Goal: Information Seeking & Learning: Learn about a topic

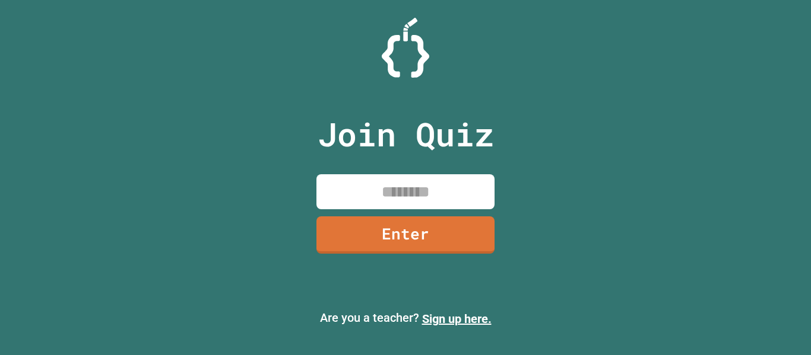
click at [404, 200] on input at bounding box center [405, 191] width 178 height 35
click at [416, 241] on link "Enter" at bounding box center [405, 233] width 179 height 39
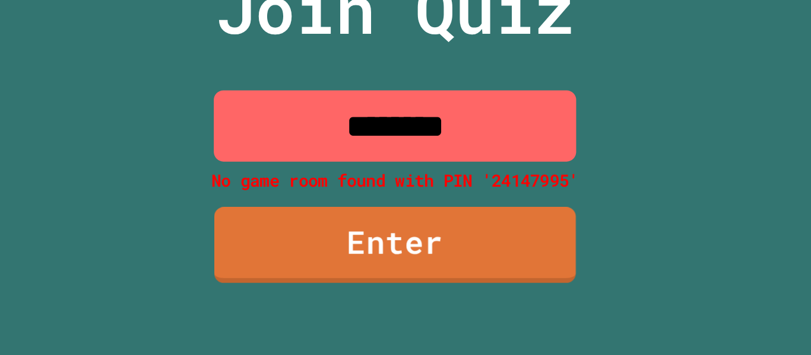
click at [379, 192] on input "********" at bounding box center [405, 184] width 178 height 35
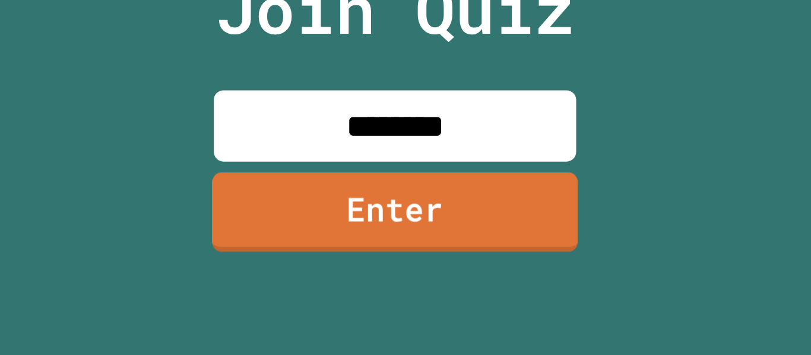
type input "********"
click at [354, 221] on link "Enter" at bounding box center [406, 234] width 180 height 39
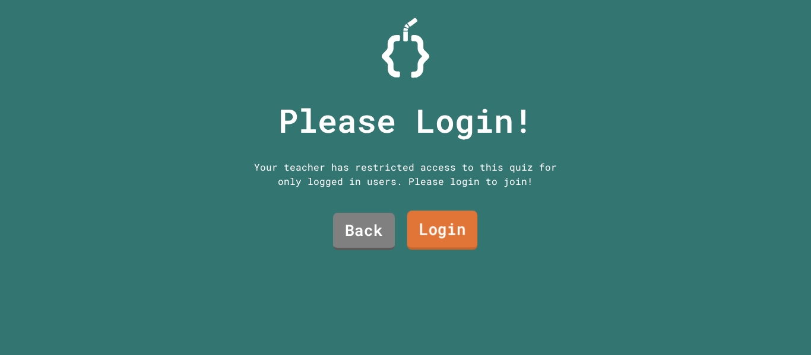
click at [448, 228] on link "Login" at bounding box center [442, 230] width 71 height 39
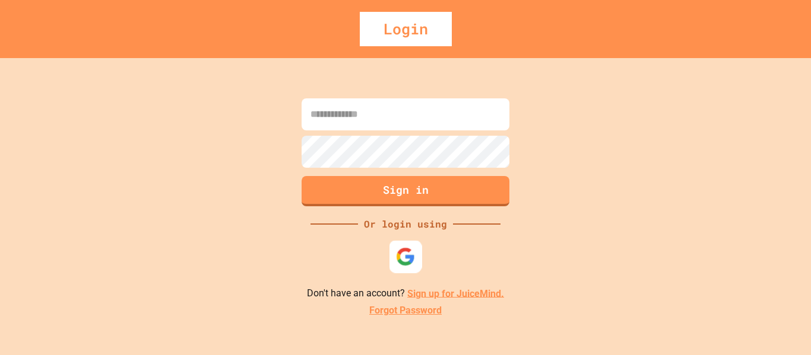
click at [408, 254] on img at bounding box center [406, 257] width 20 height 20
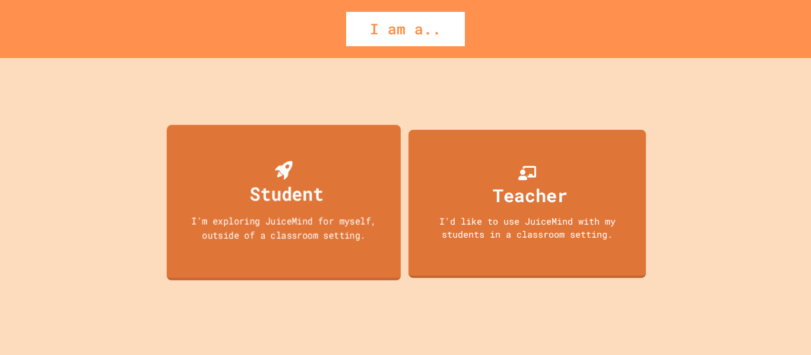
click at [320, 247] on div "Student I'm exploring JuiceMind for myself, outside of a classroom setting." at bounding box center [284, 203] width 234 height 156
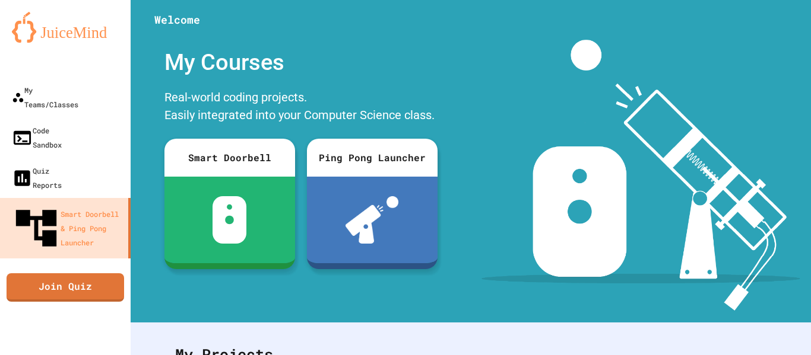
click at [438, 179] on div "Smart Doorbell Ping Pong Launcher" at bounding box center [300, 204] width 285 height 142
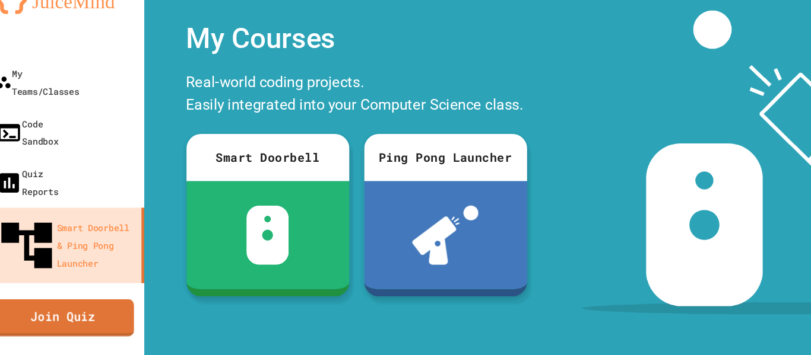
click at [69, 271] on link "Join Quiz" at bounding box center [65, 286] width 114 height 30
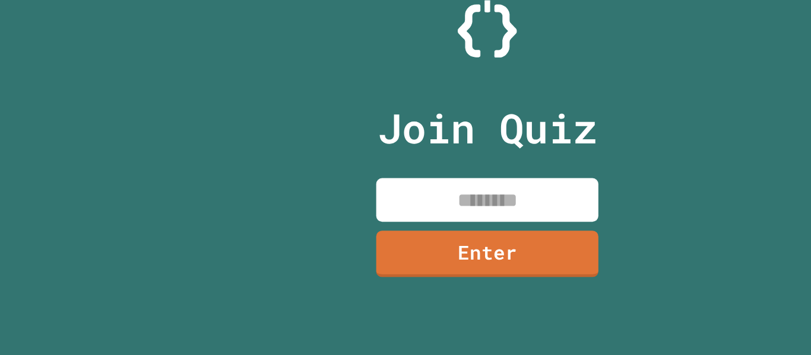
click at [390, 204] on input at bounding box center [405, 191] width 178 height 35
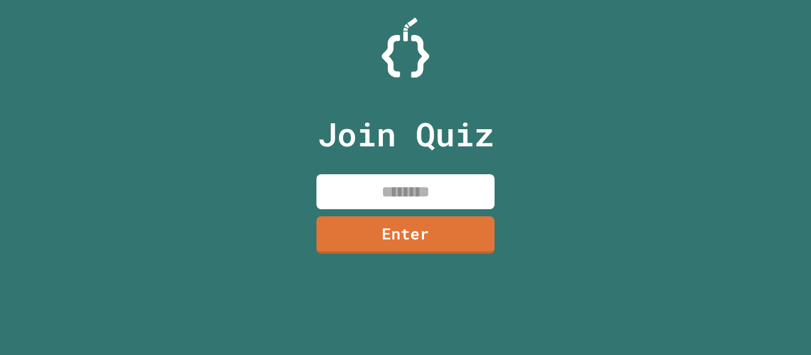
type input "*"
type input "********"
click at [469, 215] on div "Join Quiz ******** Enter" at bounding box center [406, 178] width 200 height 296
click at [457, 234] on link "Enter" at bounding box center [405, 235] width 178 height 37
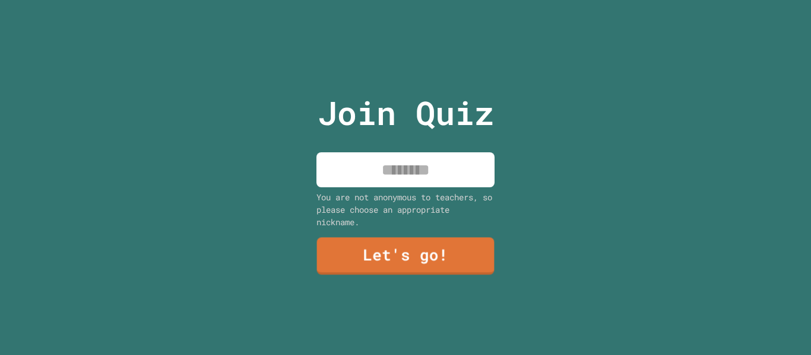
click at [391, 183] on input at bounding box center [405, 169] width 178 height 35
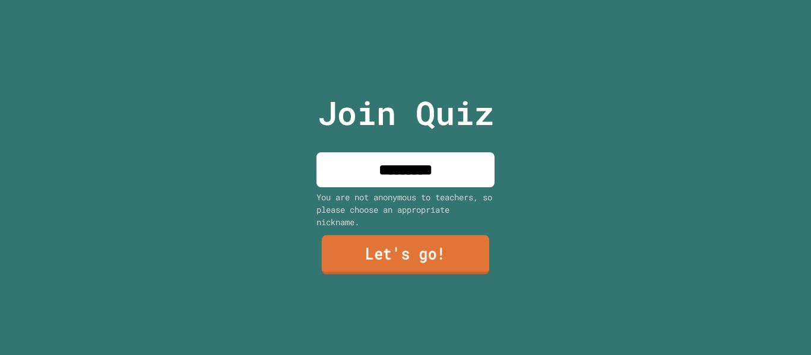
type input "*********"
click at [408, 264] on link "Let's go!" at bounding box center [405, 255] width 167 height 39
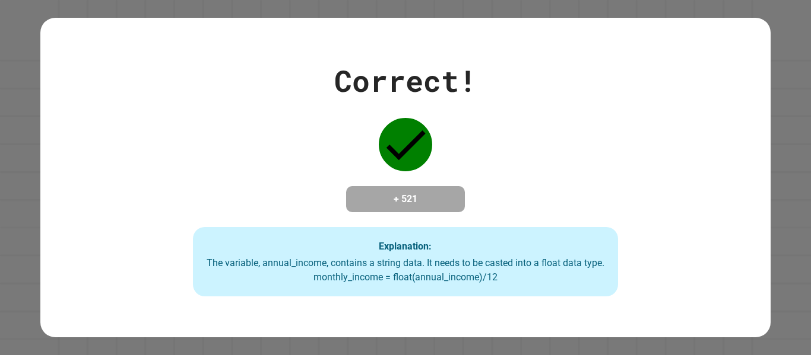
click at [427, 214] on div "Correct! + 521 Explanation: The variable, annual_income, contains a string data…" at bounding box center [405, 178] width 608 height 239
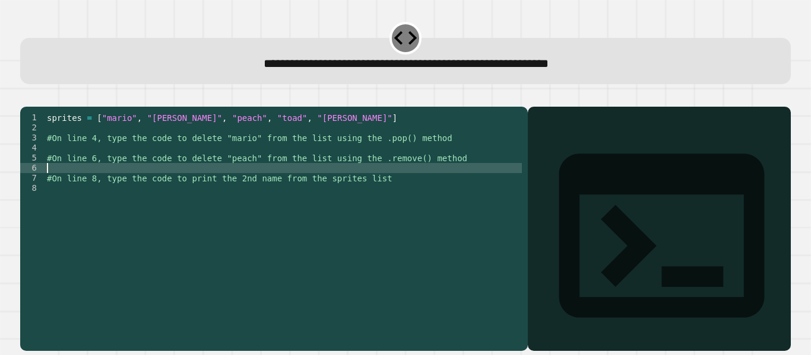
click at [393, 189] on div "sprites = [ "mario" , "[PERSON_NAME]" , "peach" , "toad" , "[PERSON_NAME]" ] #O…" at bounding box center [283, 219] width 477 height 212
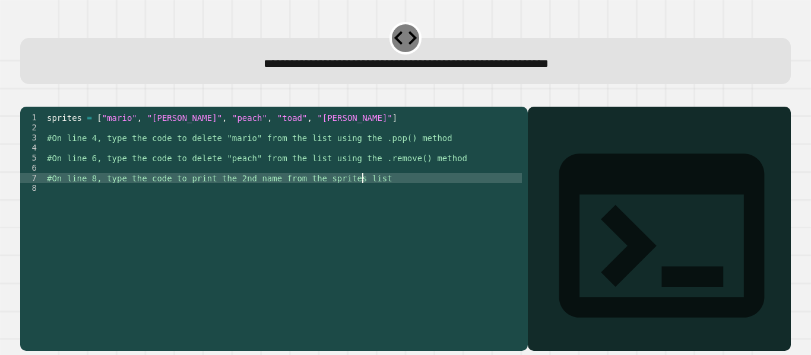
click at [379, 198] on div "sprites = [ "mario" , "[PERSON_NAME]" , "peach" , "toad" , "[PERSON_NAME]" ] #O…" at bounding box center [283, 219] width 477 height 212
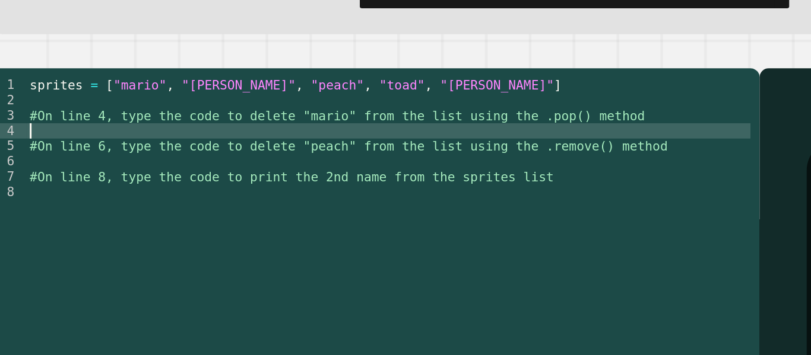
click at [132, 164] on div "sprites = [ "mario" , "[PERSON_NAME]" , "peach" , "toad" , "[PERSON_NAME]" ] #O…" at bounding box center [283, 219] width 477 height 212
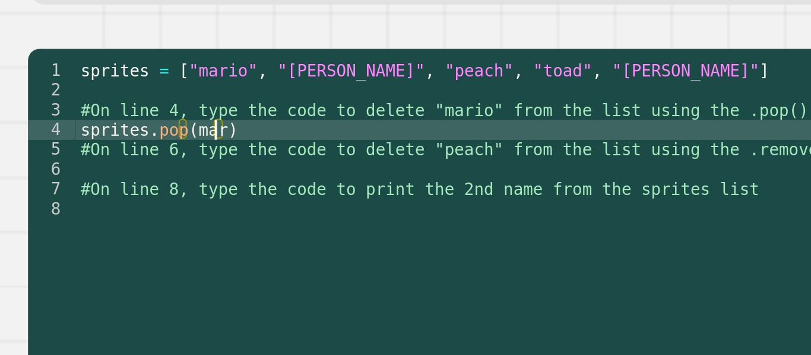
scroll to position [0, 5]
type textarea "**********"
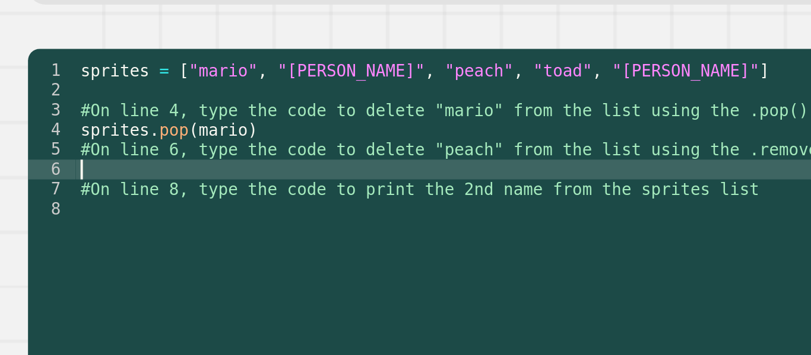
click at [80, 189] on div "sprites = [ "mario" , "[PERSON_NAME]" , "peach" , "toad" , "[PERSON_NAME]" ] #O…" at bounding box center [283, 219] width 477 height 212
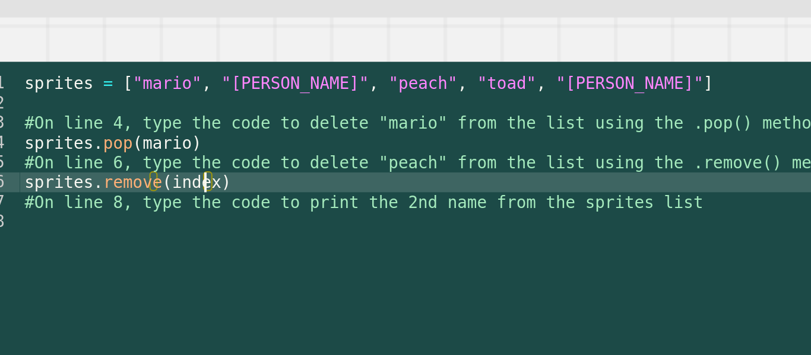
scroll to position [0, 7]
type textarea "**********"
click at [156, 187] on div "sprites = [ "mario" , "[PERSON_NAME]" , "peach" , "toad" , "[PERSON_NAME]" ] #O…" at bounding box center [283, 219] width 477 height 212
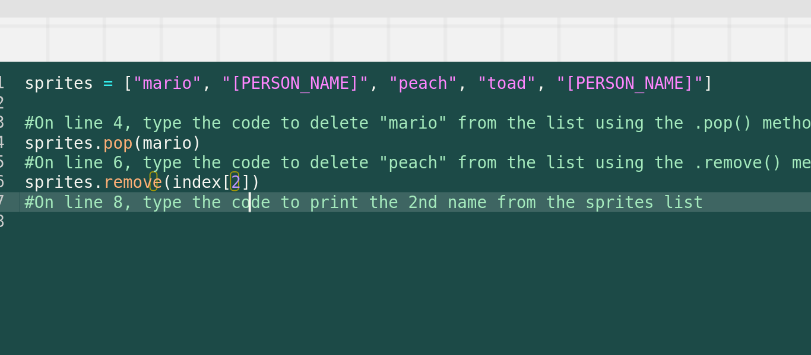
click at [159, 195] on div "sprites = [ "mario" , "[PERSON_NAME]" , "peach" , "toad" , "[PERSON_NAME]" ] #O…" at bounding box center [283, 219] width 477 height 212
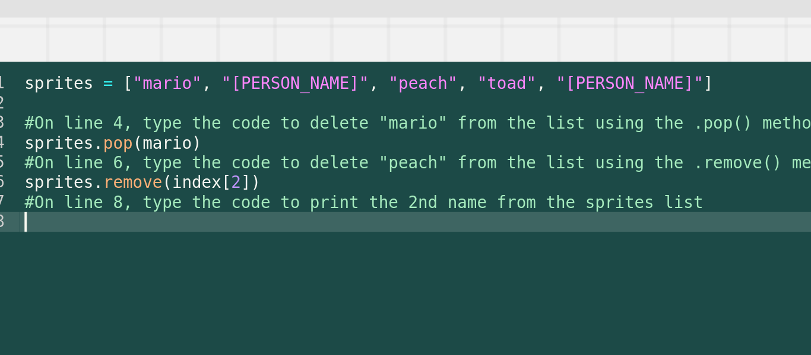
click at [153, 204] on div "sprites = [ "mario" , "[PERSON_NAME]" , "peach" , "toad" , "[PERSON_NAME]" ] #O…" at bounding box center [283, 219] width 477 height 212
click at [142, 187] on div "sprites = [ "mario" , "[PERSON_NAME]" , "peach" , "toad" , "[PERSON_NAME]" ] #O…" at bounding box center [283, 219] width 477 height 212
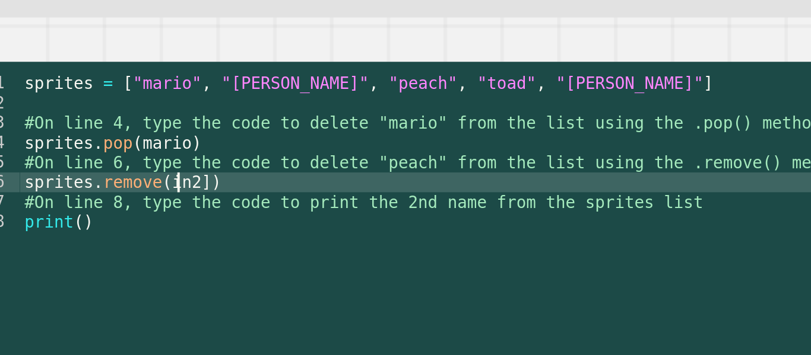
click at [129, 186] on div "sprites = [ "mario" , "[PERSON_NAME]" , "peach" , "toad" , "[PERSON_NAME]" ] #O…" at bounding box center [283, 219] width 477 height 212
click at [137, 185] on div "sprites = [ "mario" , "[PERSON_NAME]" , "peach" , "toad" , "[PERSON_NAME]" ] #O…" at bounding box center [283, 219] width 477 height 212
click at [116, 184] on div "sprites = [ "mario" , "[PERSON_NAME]" , "peach" , "toad" , "[PERSON_NAME]" ] #O…" at bounding box center [283, 219] width 477 height 212
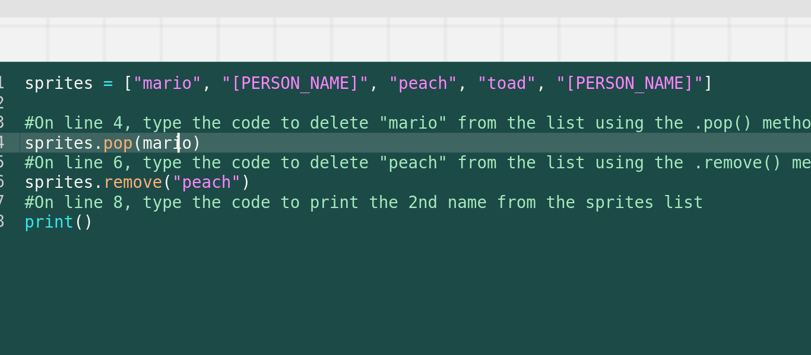
click at [125, 167] on div "sprites = [ "mario" , "[PERSON_NAME]" , "peach" , "toad" , "[PERSON_NAME]" ] #O…" at bounding box center [283, 219] width 477 height 212
type textarea "**********"
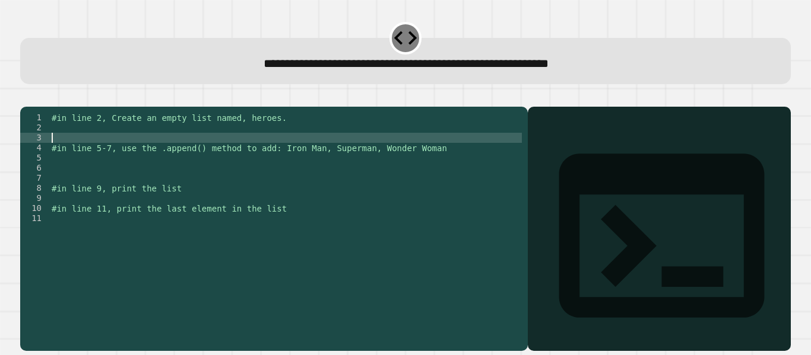
click at [65, 156] on div "#in line 2, Create an empty list named, heroes. #in line 5-7, use the .append()…" at bounding box center [285, 219] width 472 height 212
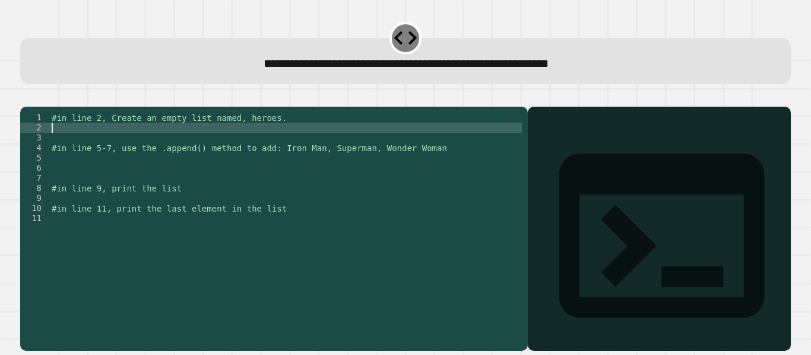
click at [55, 147] on div "#in line 2, Create an empty list named, heroes. #in line 5-7, use the .append()…" at bounding box center [285, 219] width 472 height 212
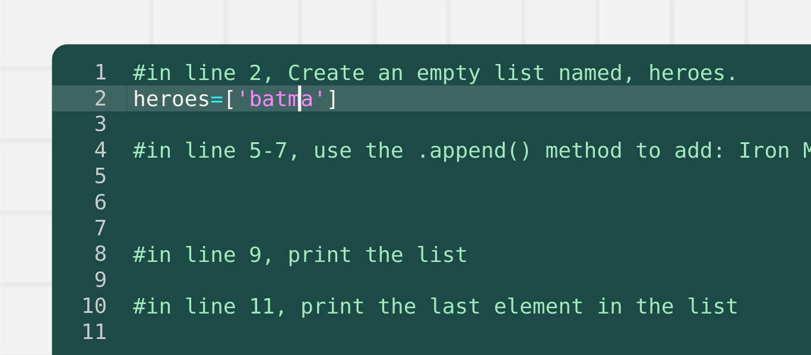
scroll to position [0, 5]
click at [123, 148] on div "#in line 2, Create an empty list named, heroes. heroes = [ 'batman' ] #in line …" at bounding box center [285, 219] width 472 height 212
click at [160, 147] on div "#in line 2, Create an empty list named, heroes. heroes = [ 'batman' , 'flash' ]…" at bounding box center [285, 219] width 472 height 212
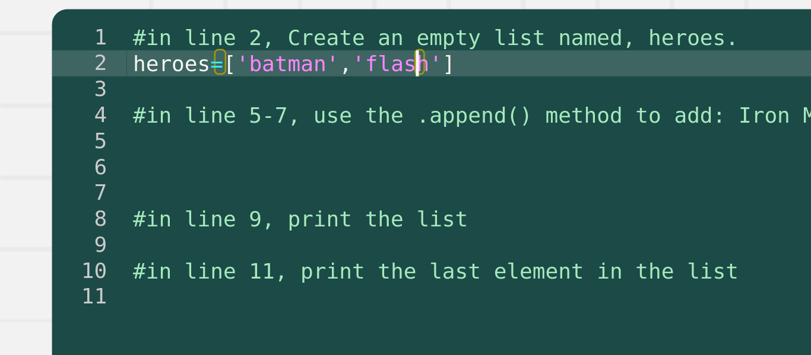
click at [116, 187] on div "#in line 2, Create an empty list named, heroes. heroes = [ 'batman' , 'flash' ]…" at bounding box center [285, 219] width 472 height 212
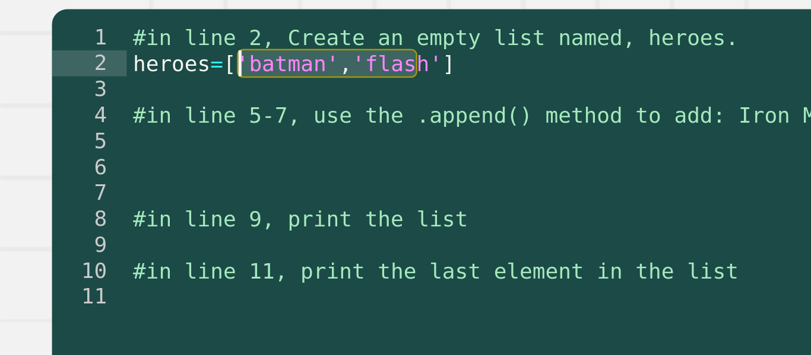
drag, startPoint x: 160, startPoint y: 144, endPoint x: 91, endPoint y: 145, distance: 68.8
click at [91, 145] on div "#in line 2, Create an empty list named, heroes. heroes = [ 'batman' , 'flash' ]…" at bounding box center [285, 219] width 472 height 212
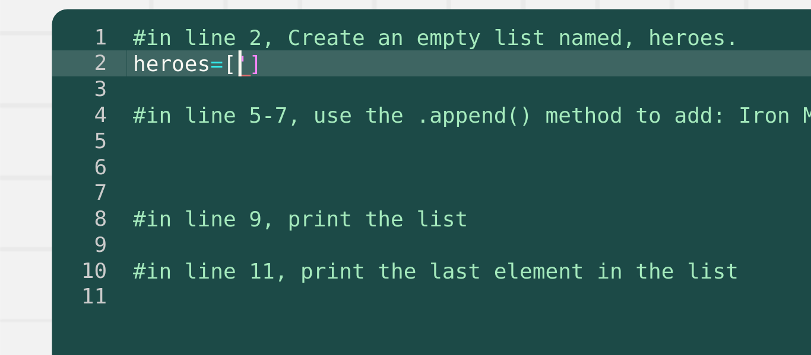
type textarea "*********"
click at [95, 173] on div "#in line 2, Create an empty list named, heroes. heroes = [ ] #in line 5-7, use …" at bounding box center [285, 219] width 472 height 212
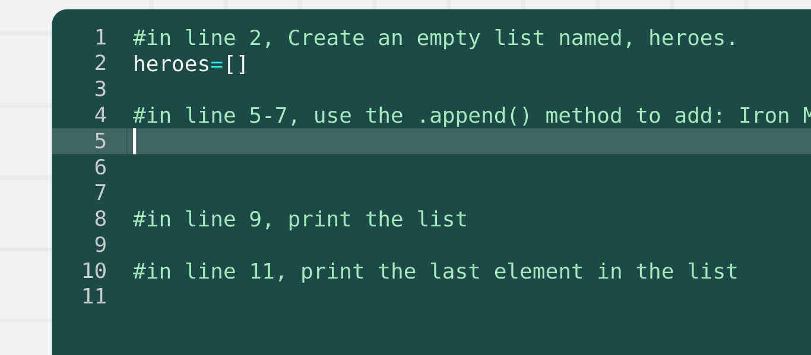
type textarea "*"
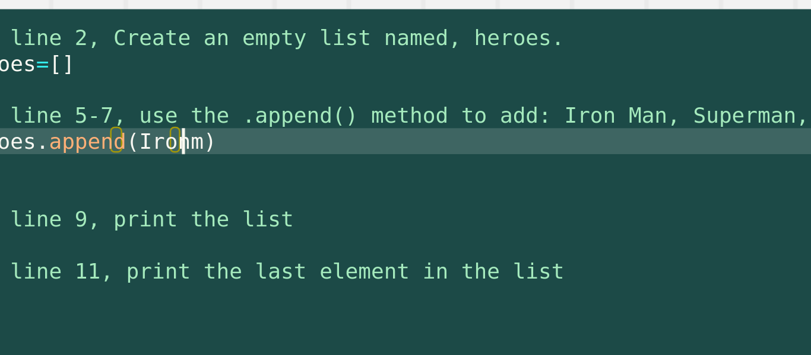
type textarea "**********"
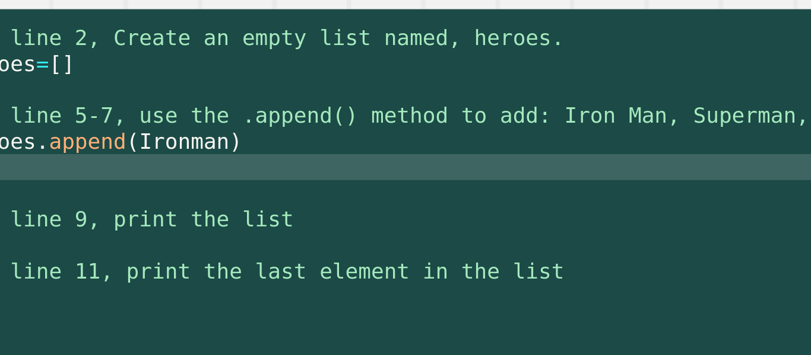
click at [160, 180] on div "#in line 2, Create an empty list named, heroes. heroes = [ ] #in line 5-7, use …" at bounding box center [285, 219] width 472 height 212
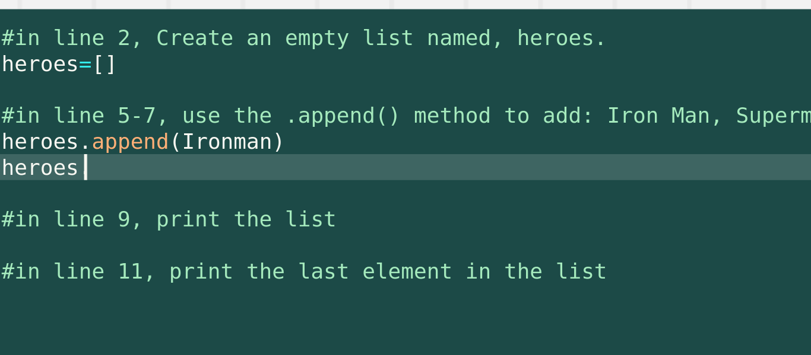
scroll to position [0, 2]
click at [114, 176] on div "#in line 2, Create an empty list named, heroes. heroes = [ ] #in line 5-7, use …" at bounding box center [285, 219] width 472 height 212
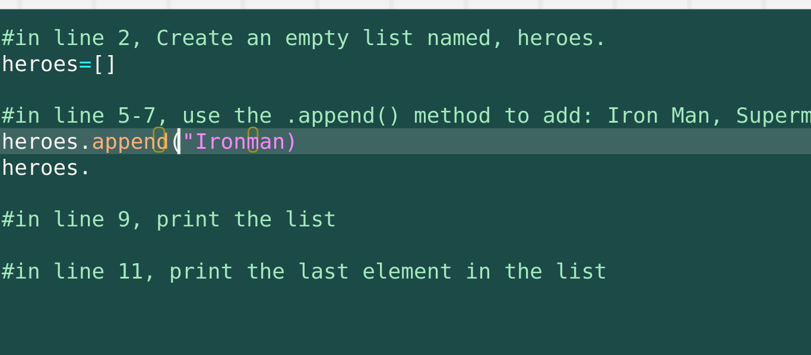
scroll to position [0, 5]
click at [150, 176] on div "#in line 2, Create an empty list named, heroes. heroes = [ ] #in line 5-7, use …" at bounding box center [285, 219] width 472 height 212
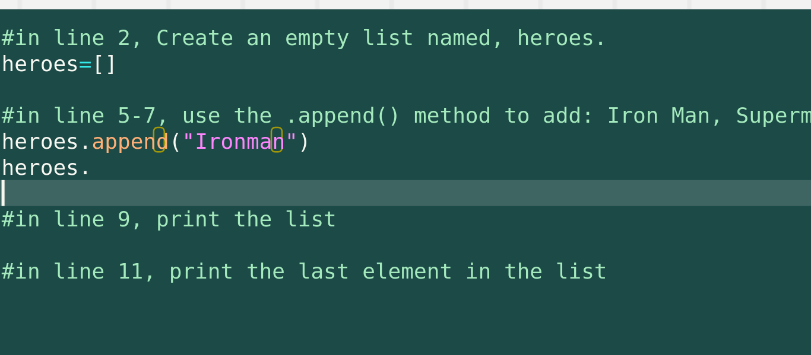
click at [107, 192] on div "#in line 2, Create an empty list named, heroes. heroes = [ ] #in line 5-7, use …" at bounding box center [285, 219] width 472 height 212
click at [106, 190] on div "#in line 2, Create an empty list named, heroes. heroes = [ ] #in line 5-7, use …" at bounding box center [285, 219] width 472 height 212
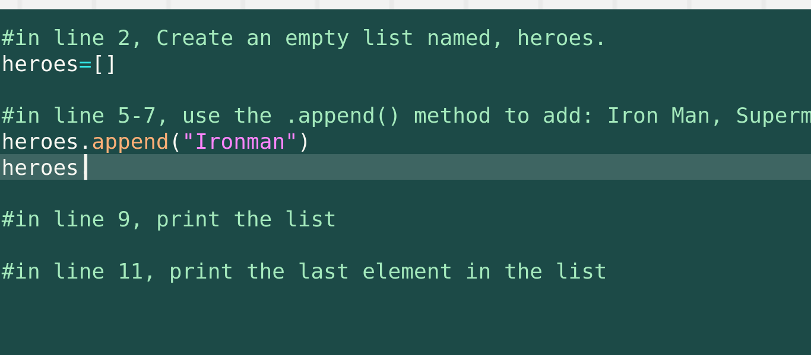
click at [104, 189] on div "#in line 2, Create an empty list named, heroes. heroes = [ ] #in line 5-7, use …" at bounding box center [285, 219] width 472 height 212
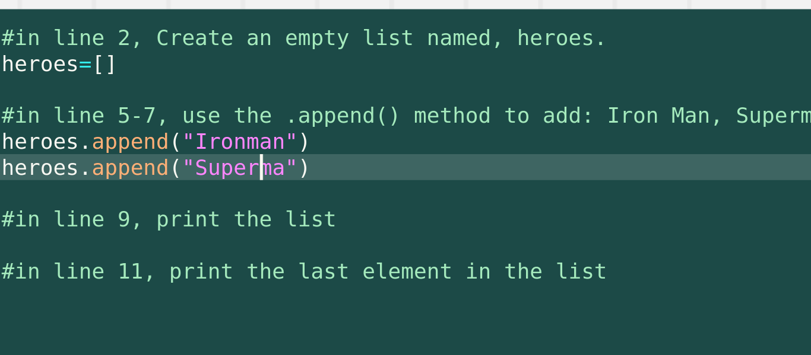
type textarea "**********"
click at [183, 190] on div "#in line 2, Create an empty list named, heroes. heroes = [ ] #in line 5-7, use …" at bounding box center [285, 219] width 472 height 212
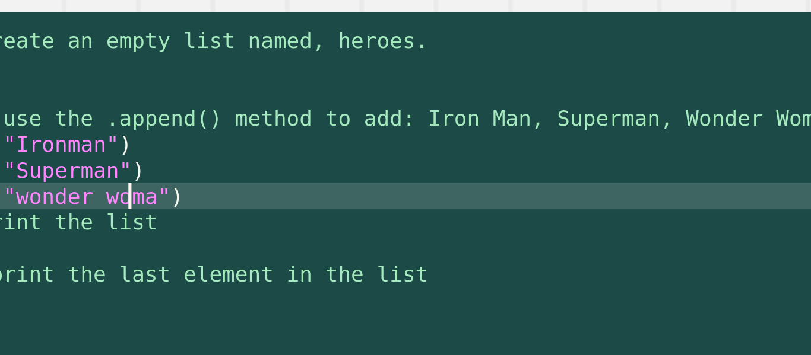
type textarea "**********"
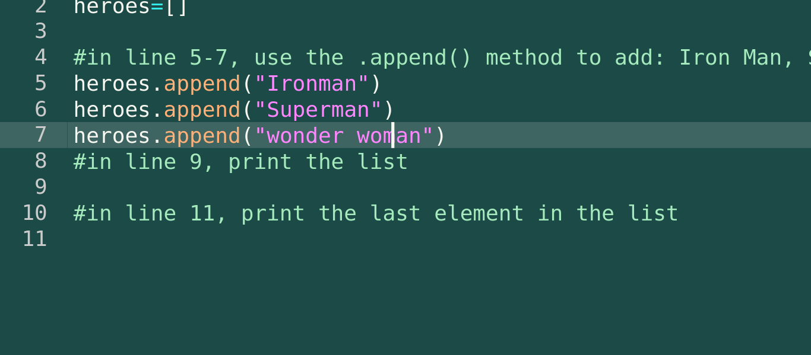
click at [126, 212] on div "#in line 2, Create an empty list named, heroes. heroes = [ ] #in line 5-7, use …" at bounding box center [285, 219] width 472 height 212
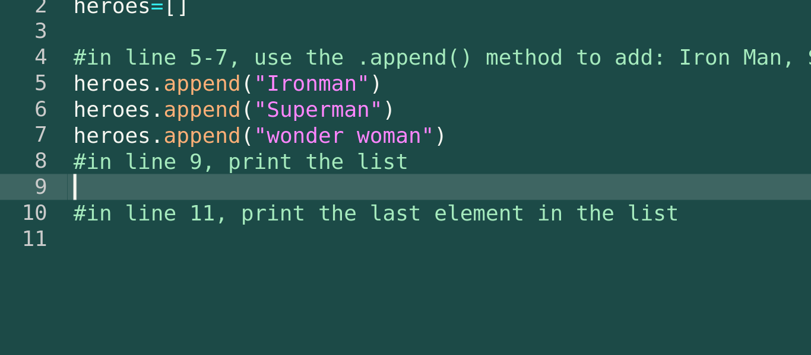
scroll to position [0, 0]
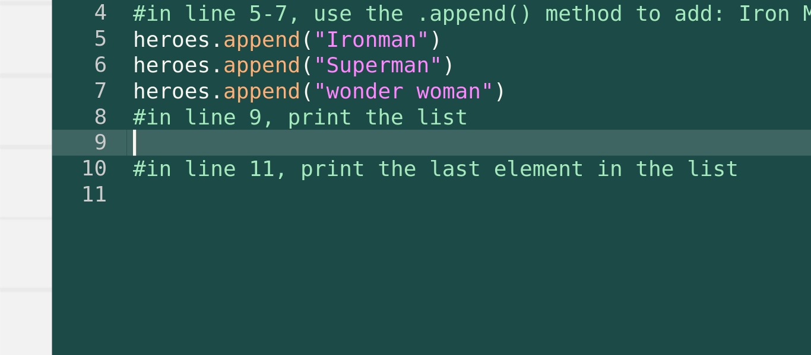
click at [119, 217] on div "#in line 2, Create an empty list named, heroes. heroes = [ ] #in line 5-7, use …" at bounding box center [285, 219] width 472 height 212
type textarea "*****"
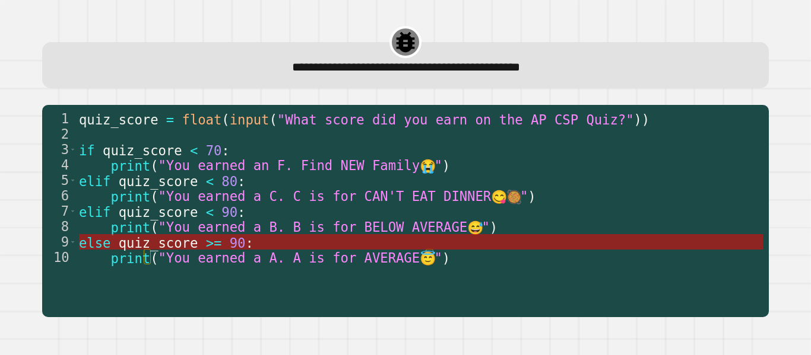
click at [245, 241] on span ":" at bounding box center [249, 242] width 8 height 15
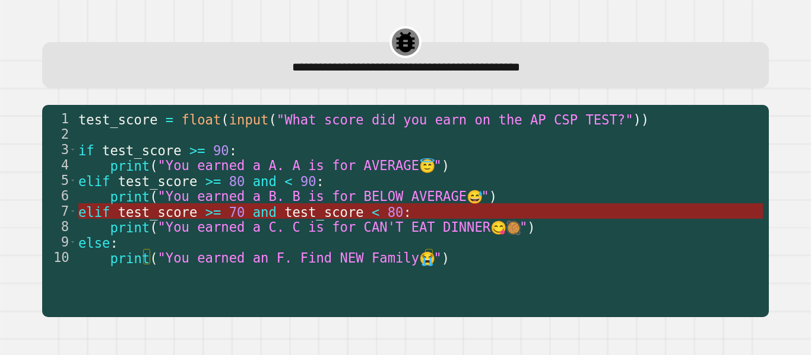
click at [323, 217] on span "test_score" at bounding box center [325, 211] width 80 height 15
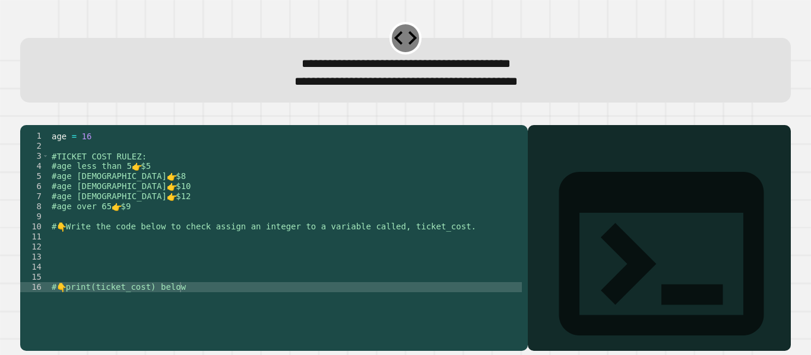
click at [240, 256] on div "age = [DEMOGRAPHIC_DATA] #TICKET COST RULEZ: #age less than 5 👉 $5 #age [DEMOGR…" at bounding box center [285, 227] width 472 height 192
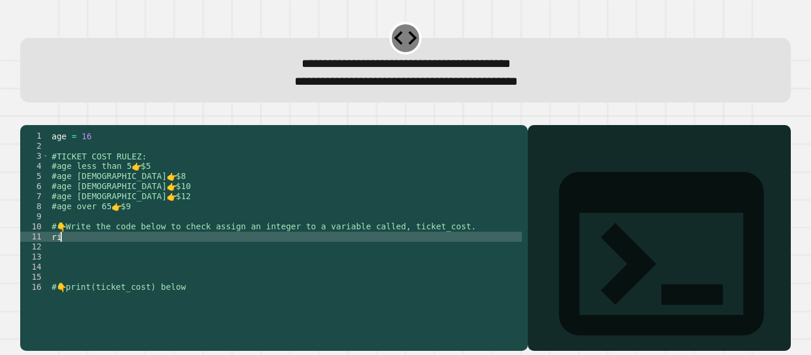
scroll to position [0, 0]
type textarea "*"
click at [161, 258] on div "age = [DEMOGRAPHIC_DATA] #TICKET COST RULEZ: #age less than 5 👉 $5 #age [DEMOGR…" at bounding box center [285, 227] width 472 height 192
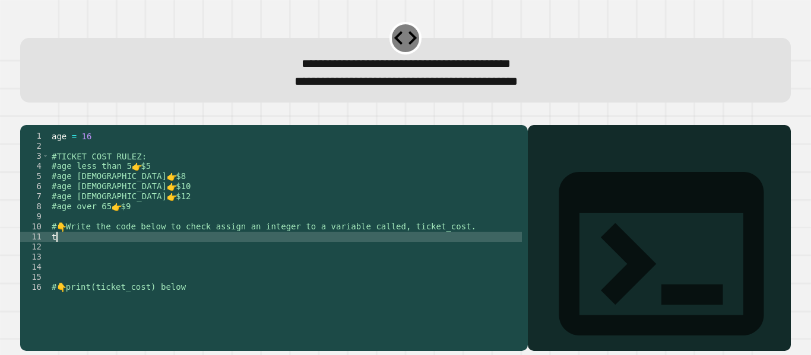
type textarea "*"
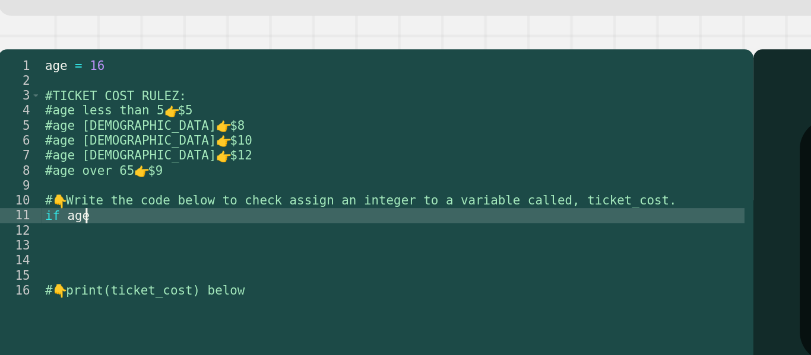
scroll to position [0, 2]
type textarea "********"
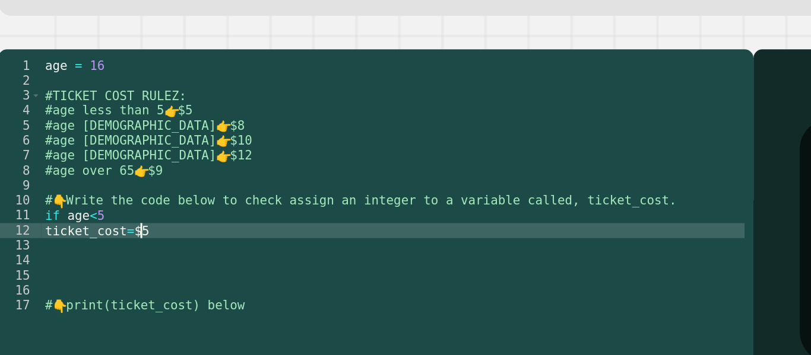
scroll to position [0, 4]
click at [26, 116] on icon "button" at bounding box center [26, 116] width 0 height 0
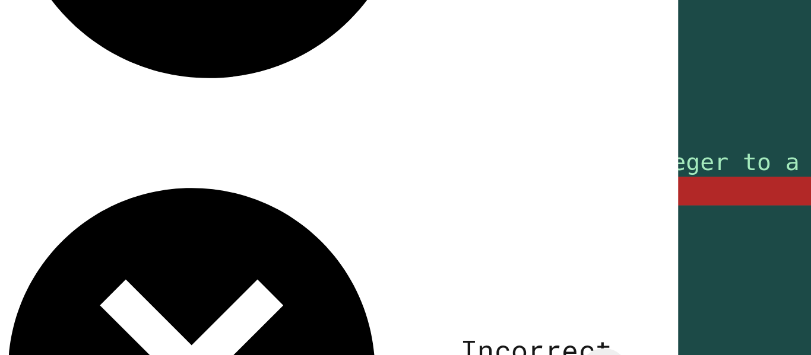
click at [84, 256] on div "age = [DEMOGRAPHIC_DATA] #TICKET COST RULEZ: #age less than 5 👉 $5 #age [DEMOGR…" at bounding box center [285, 227] width 472 height 192
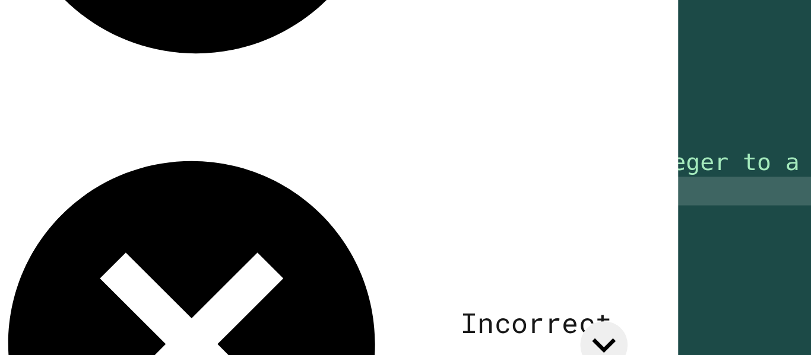
click at [103, 255] on div "age = [DEMOGRAPHIC_DATA] #TICKET COST RULEZ: #age less than 5 👉 $5 #age [DEMOGR…" at bounding box center [285, 227] width 472 height 192
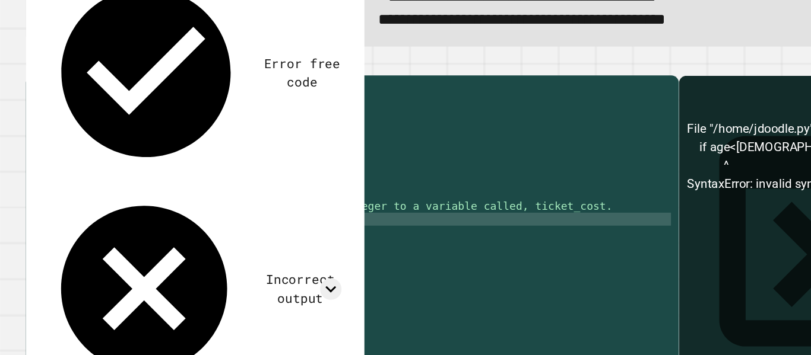
click at [26, 116] on icon "button" at bounding box center [26, 116] width 0 height 0
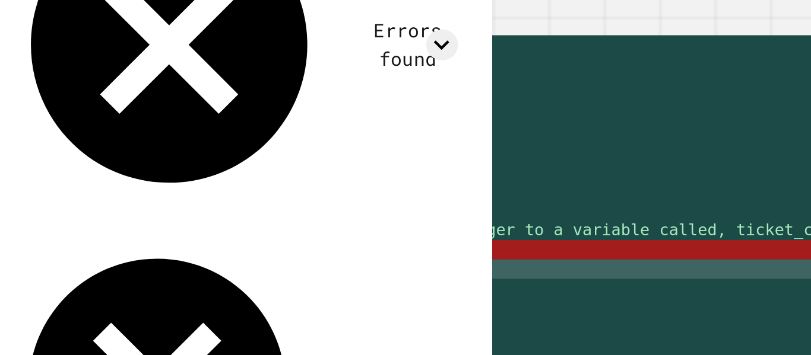
click at [93, 265] on div "age = [DEMOGRAPHIC_DATA] #TICKET COST RULEZ: #age less than 5 👉 $5 #age [DEMOGR…" at bounding box center [285, 227] width 472 height 192
click at [97, 257] on div "age = [DEMOGRAPHIC_DATA] #TICKET COST RULEZ: #age less than 5 👉 $5 #age [DEMOGR…" at bounding box center [285, 227] width 472 height 192
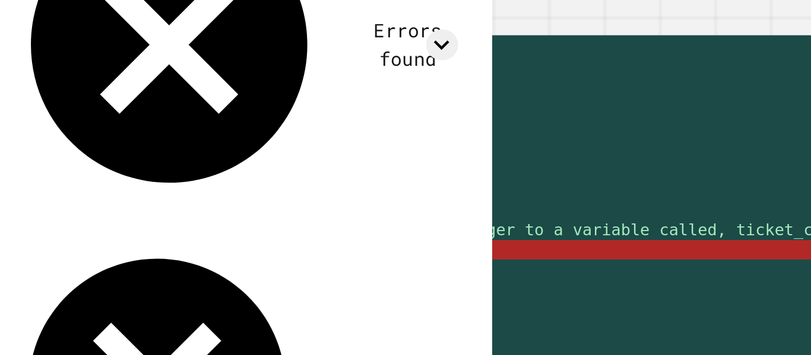
click at [56, 268] on div "age = [DEMOGRAPHIC_DATA] #TICKET COST RULEZ: #age less than 5 👉 $5 #age [DEMOGR…" at bounding box center [285, 227] width 472 height 192
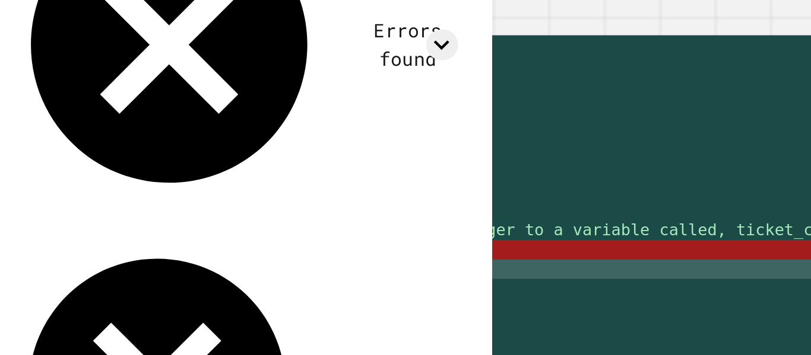
click at [52, 266] on div "age = [DEMOGRAPHIC_DATA] #TICKET COST RULEZ: #age less than 5 👉 $5 #age [DEMOGR…" at bounding box center [285, 227] width 472 height 192
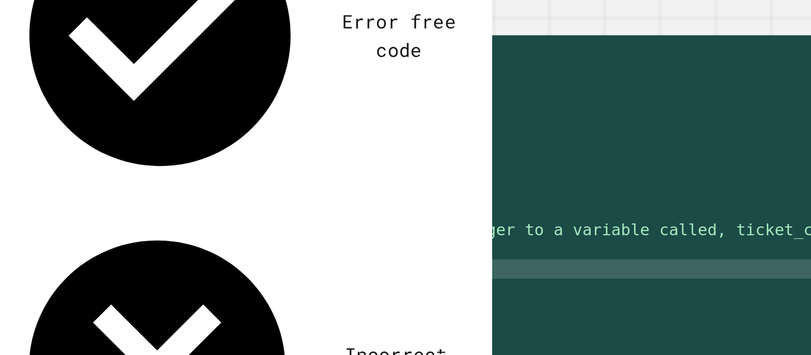
scroll to position [0, 2]
click at [127, 265] on div "age = [DEMOGRAPHIC_DATA] #TICKET COST RULEZ: #age less than 5 👉 $5 #age [DEMOGR…" at bounding box center [285, 227] width 472 height 192
click at [134, 263] on div "age = [DEMOGRAPHIC_DATA] #TICKET COST RULEZ: #age less than 5 👉 $5 #age [DEMOGR…" at bounding box center [285, 227] width 472 height 192
click at [134, 253] on div "age = [DEMOGRAPHIC_DATA] #TICKET COST RULEZ: #age less than 5 👉 $5 #age [DEMOGR…" at bounding box center [285, 227] width 472 height 192
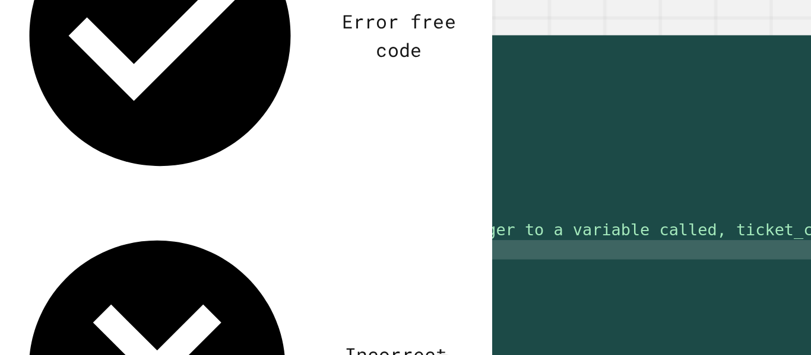
scroll to position [0, 2]
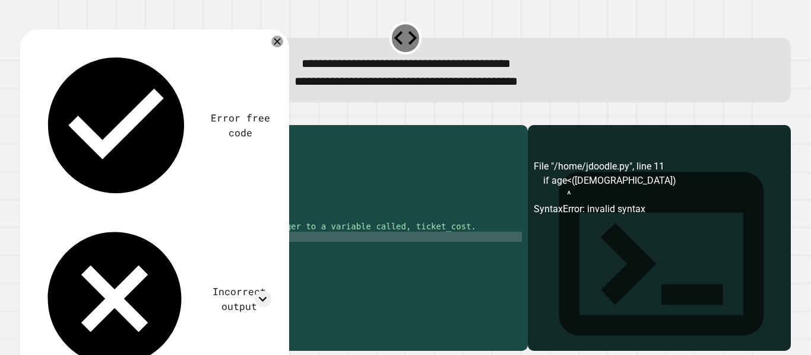
click at [26, 116] on icon "button" at bounding box center [26, 116] width 0 height 0
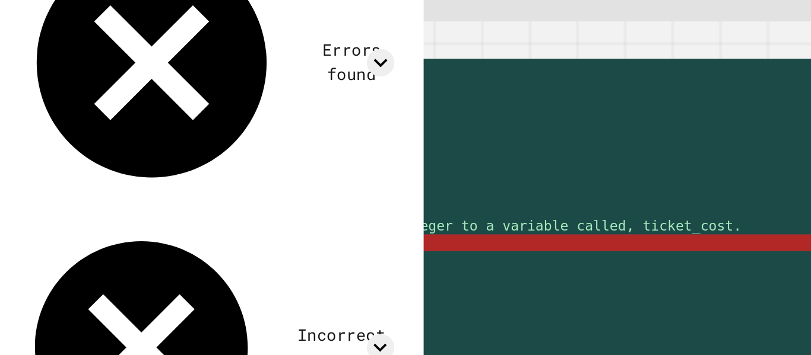
click at [86, 255] on div "age = [DEMOGRAPHIC_DATA] #TICKET COST RULEZ: #age less than 5 👉 $5 #age [DEMOGR…" at bounding box center [285, 227] width 472 height 192
click at [82, 255] on div "age = [DEMOGRAPHIC_DATA] #TICKET COST RULEZ: #age less than 5 👉 $5 #age [DEMOGR…" at bounding box center [285, 227] width 472 height 192
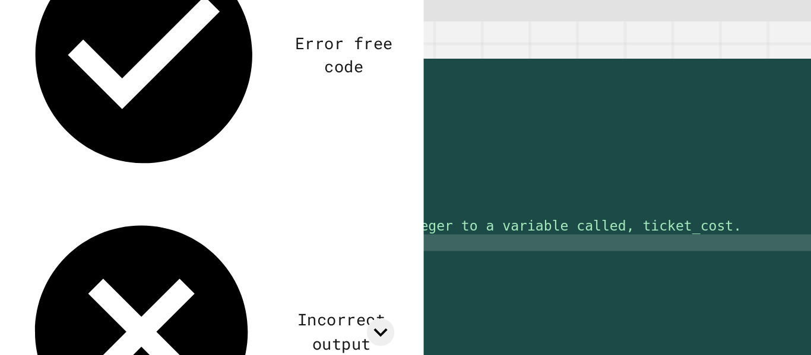
scroll to position [0, 2]
click at [26, 116] on icon "button" at bounding box center [26, 116] width 0 height 0
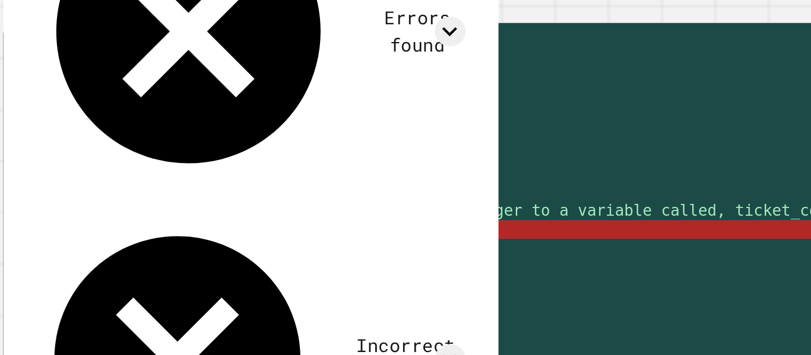
click at [84, 260] on div "age = [DEMOGRAPHIC_DATA] #TICKET COST RULEZ: #age less than 5 👉 $5 #age [DEMOGR…" at bounding box center [285, 227] width 472 height 192
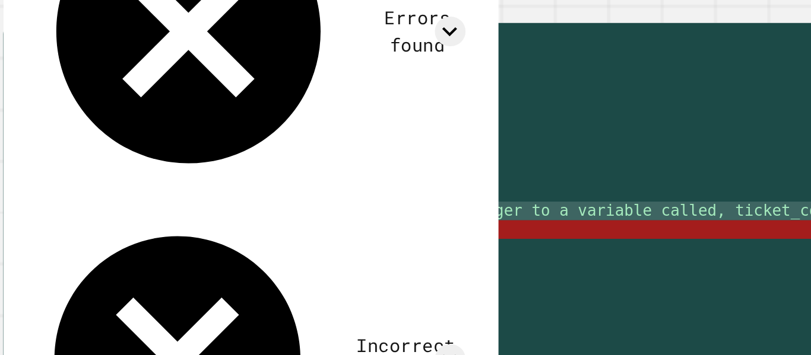
click at [83, 249] on div "age = [DEMOGRAPHIC_DATA] #TICKET COST RULEZ: #age less than 5 👉 $5 #age [DEMOGR…" at bounding box center [285, 227] width 472 height 192
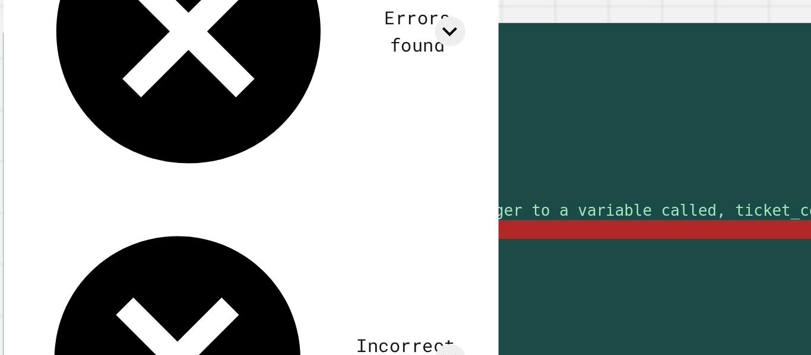
click at [83, 259] on div "age = [DEMOGRAPHIC_DATA] #TICKET COST RULEZ: #age less than 5 👉 $5 #age [DEMOGR…" at bounding box center [285, 227] width 472 height 192
click at [88, 256] on div "age = [DEMOGRAPHIC_DATA] #TICKET COST RULEZ: #age less than 5 👉 $5 #age [DEMOGR…" at bounding box center [285, 227] width 472 height 192
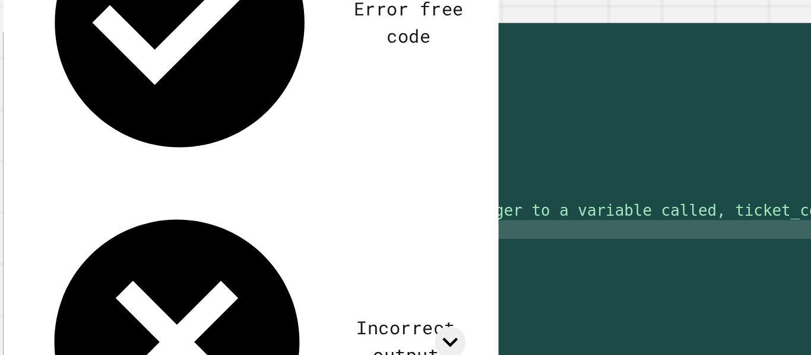
click at [115, 256] on div "age = [DEMOGRAPHIC_DATA] #TICKET COST RULEZ: #age less than 5 👉 $5 #age [DEMOGR…" at bounding box center [285, 227] width 472 height 192
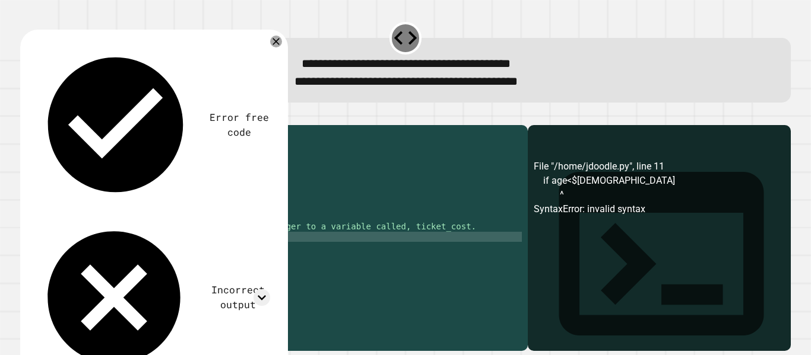
click at [36, 125] on icon "button" at bounding box center [34, 123] width 7 height 8
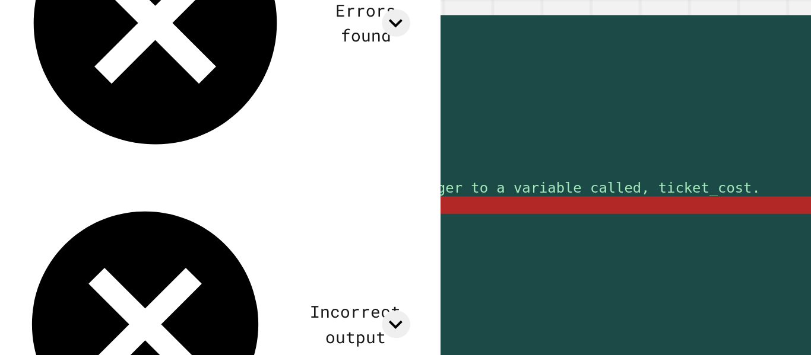
click at [107, 252] on div "age = [DEMOGRAPHIC_DATA] #TICKET COST RULEZ: #age less than 5 👉 $5 #age [DEMOGR…" at bounding box center [285, 227] width 472 height 192
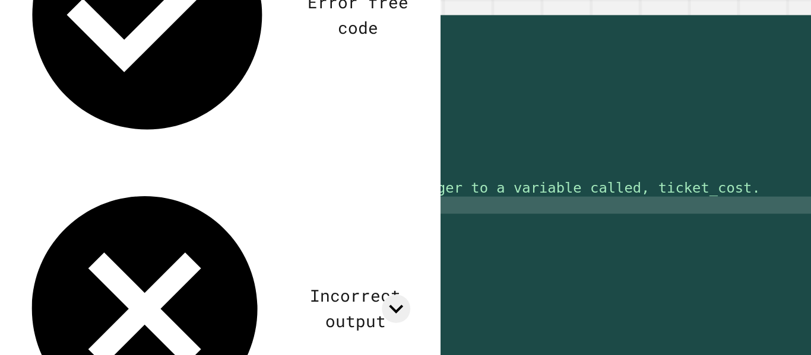
click at [88, 258] on div "age = [DEMOGRAPHIC_DATA] #TICKET COST RULEZ: #age less than 5 👉 $5 #age [DEMOGR…" at bounding box center [285, 227] width 472 height 192
click at [186, 266] on div "age = [DEMOGRAPHIC_DATA] #TICKET COST RULEZ: #age less than 5 👉 $5 #age [DEMOGR…" at bounding box center [285, 227] width 472 height 192
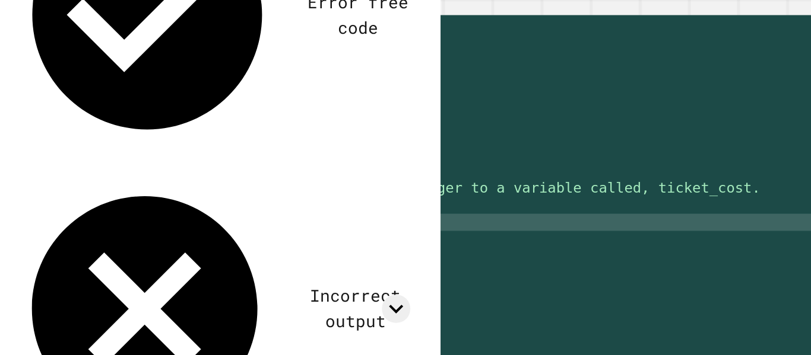
scroll to position [0, 7]
type textarea "**********"
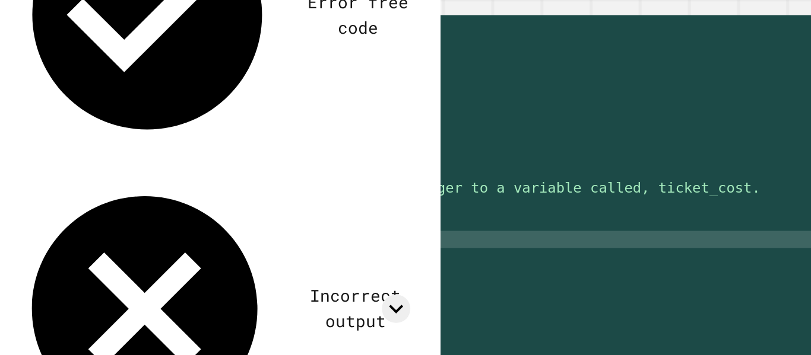
type textarea "**"
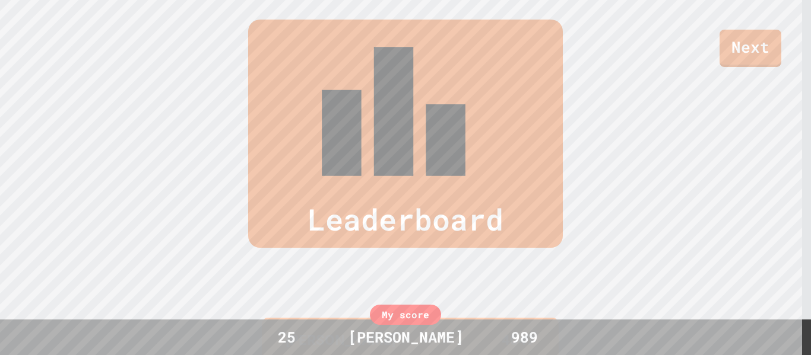
scroll to position [494, 0]
